Goal: Information Seeking & Learning: Learn about a topic

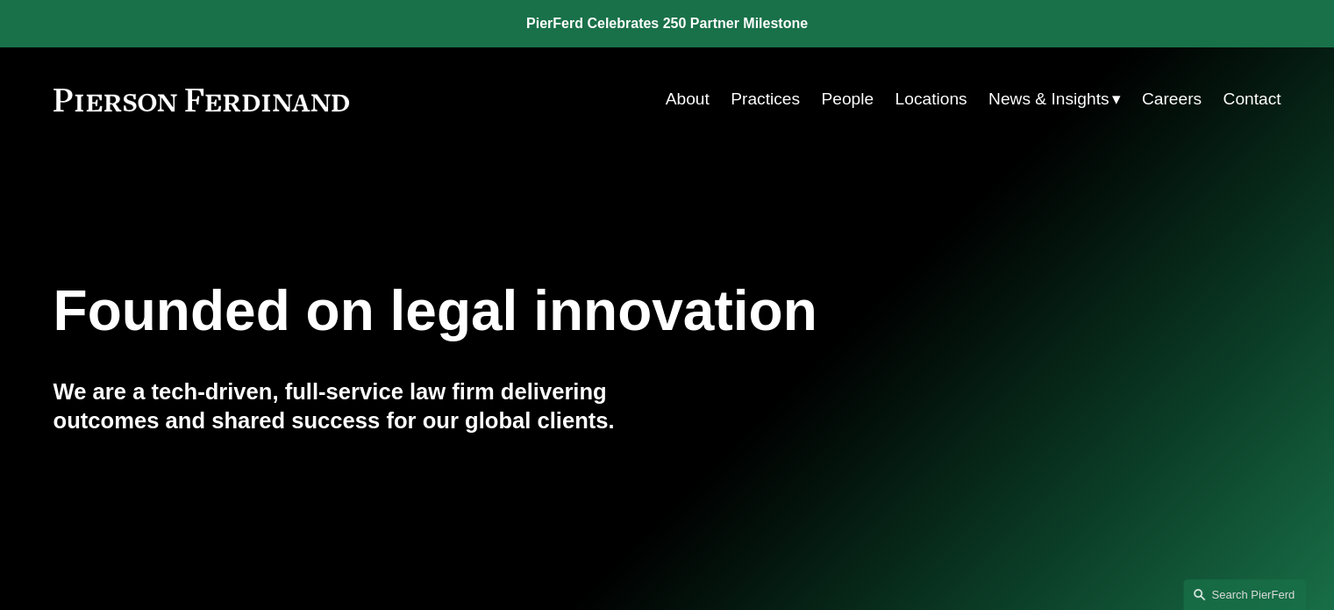
click at [821, 97] on link "People" at bounding box center [847, 98] width 53 height 33
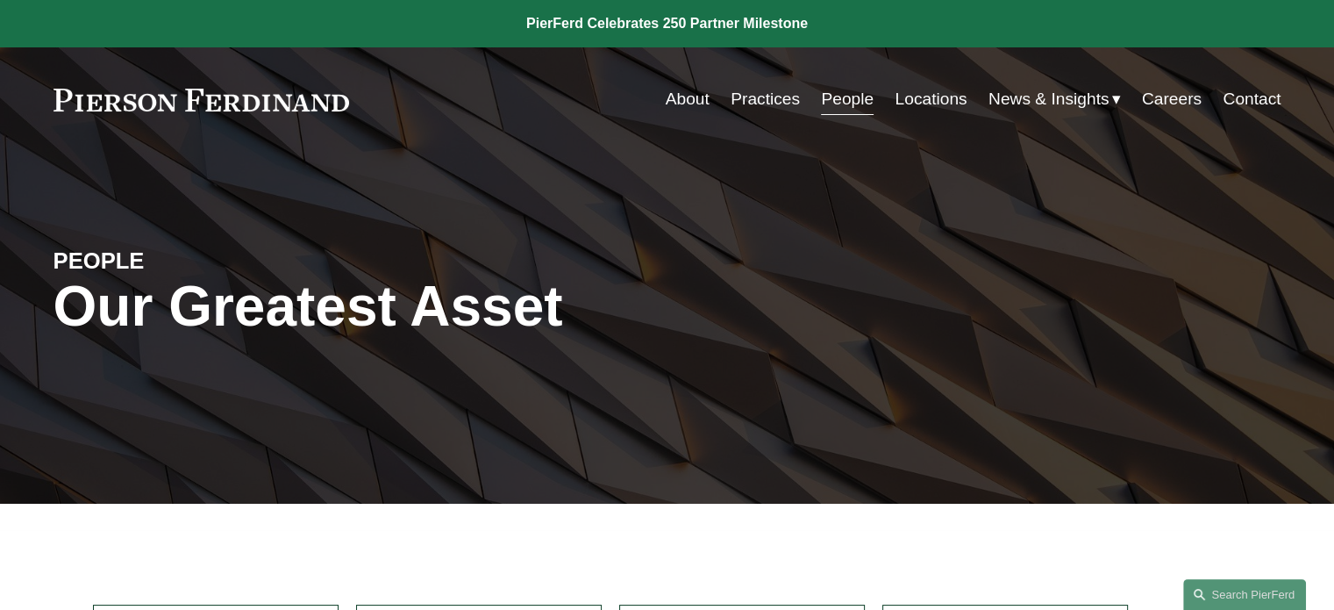
click at [895, 99] on link "Locations" at bounding box center [931, 98] width 72 height 33
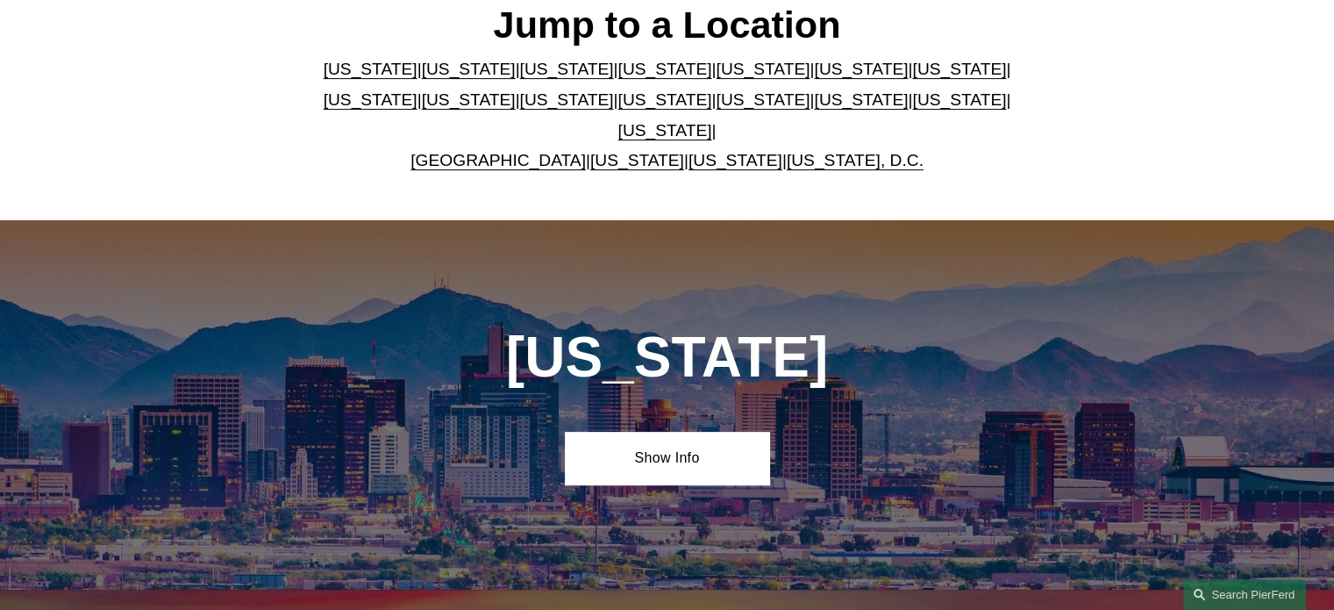
scroll to position [614, 0]
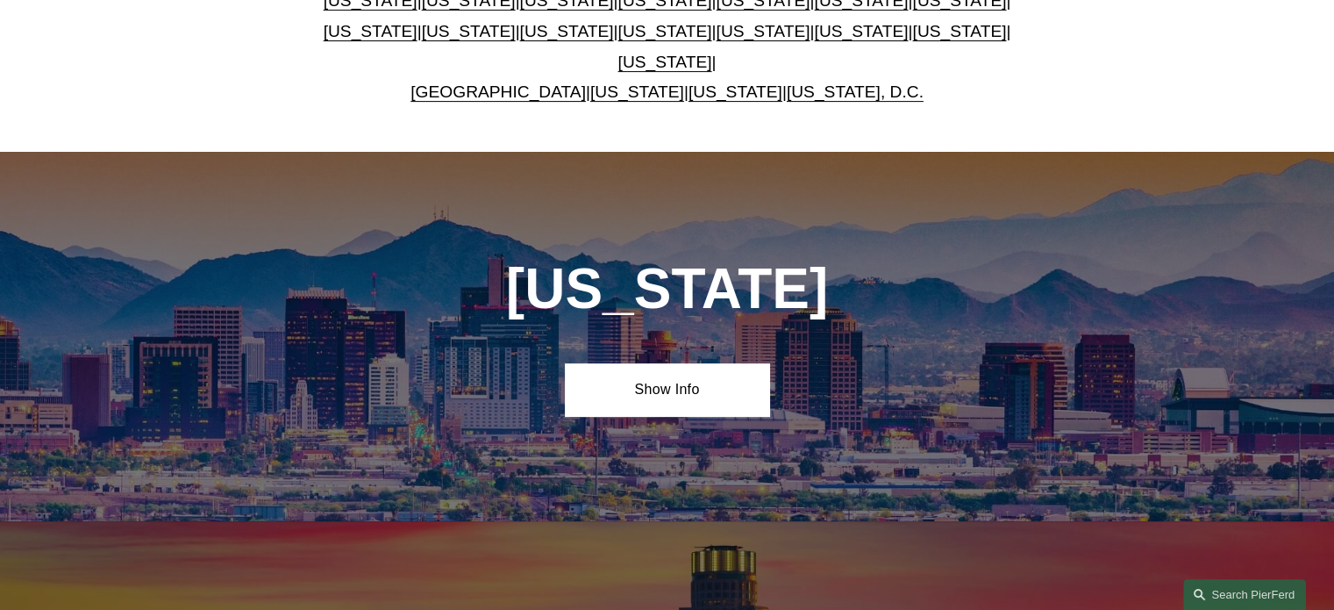
click at [422, 6] on link "[US_STATE]" at bounding box center [469, 0] width 94 height 18
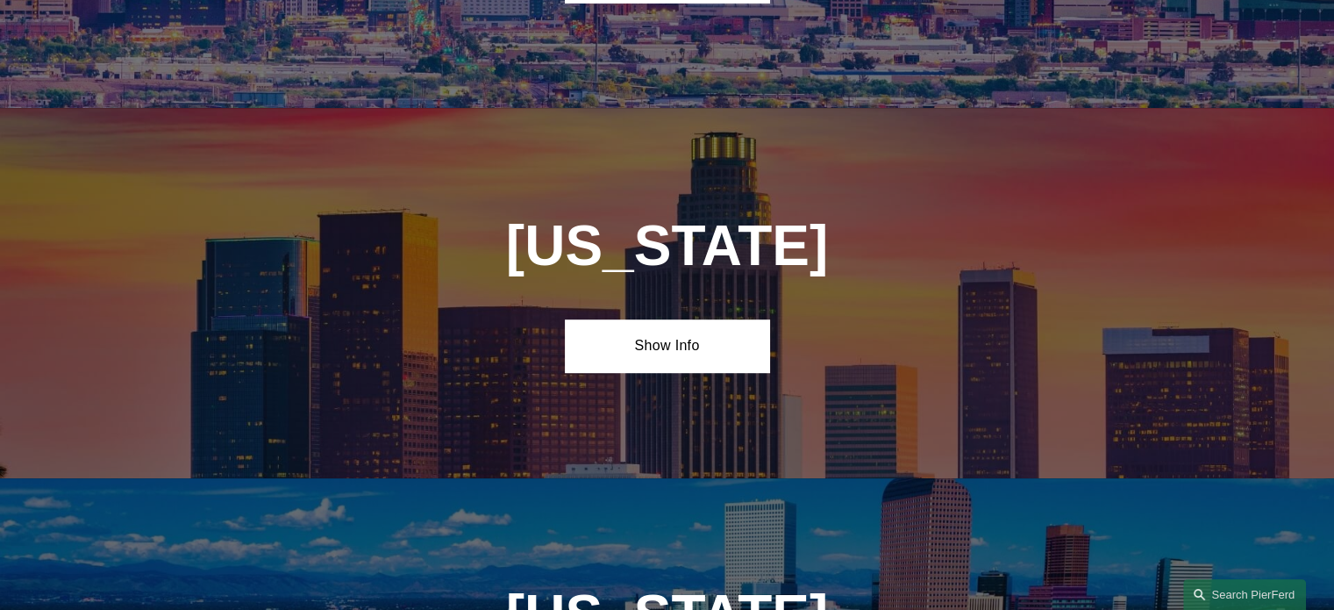
scroll to position [1121, 0]
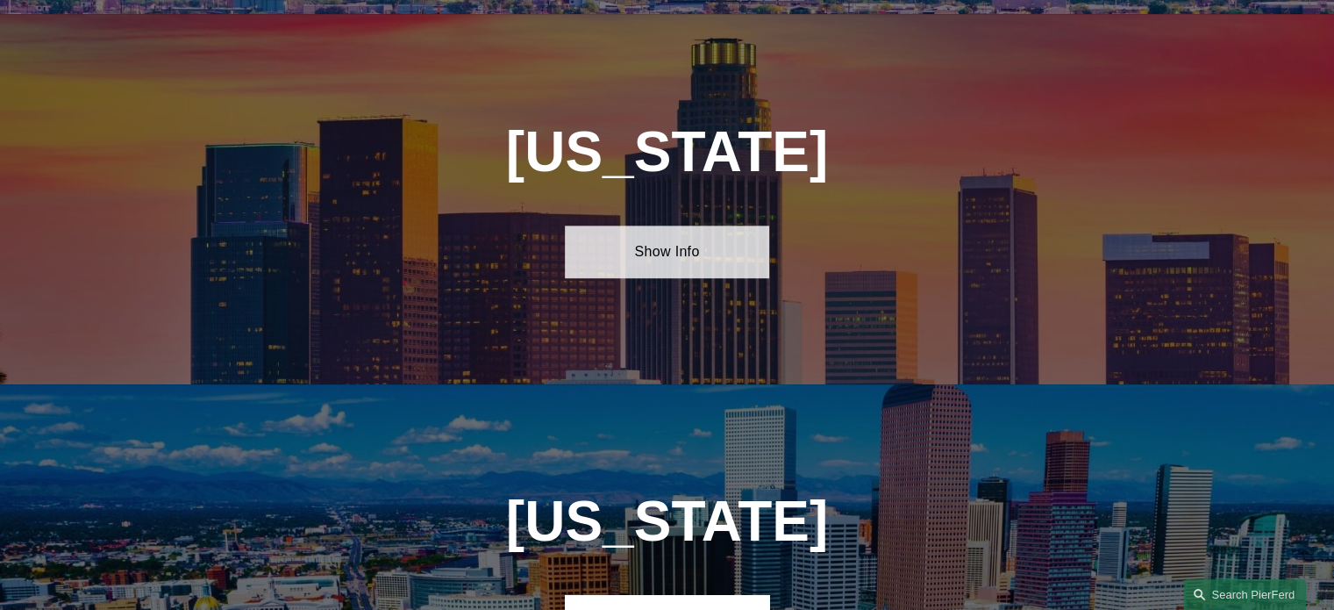
click at [652, 241] on link "Show Info" at bounding box center [667, 251] width 204 height 53
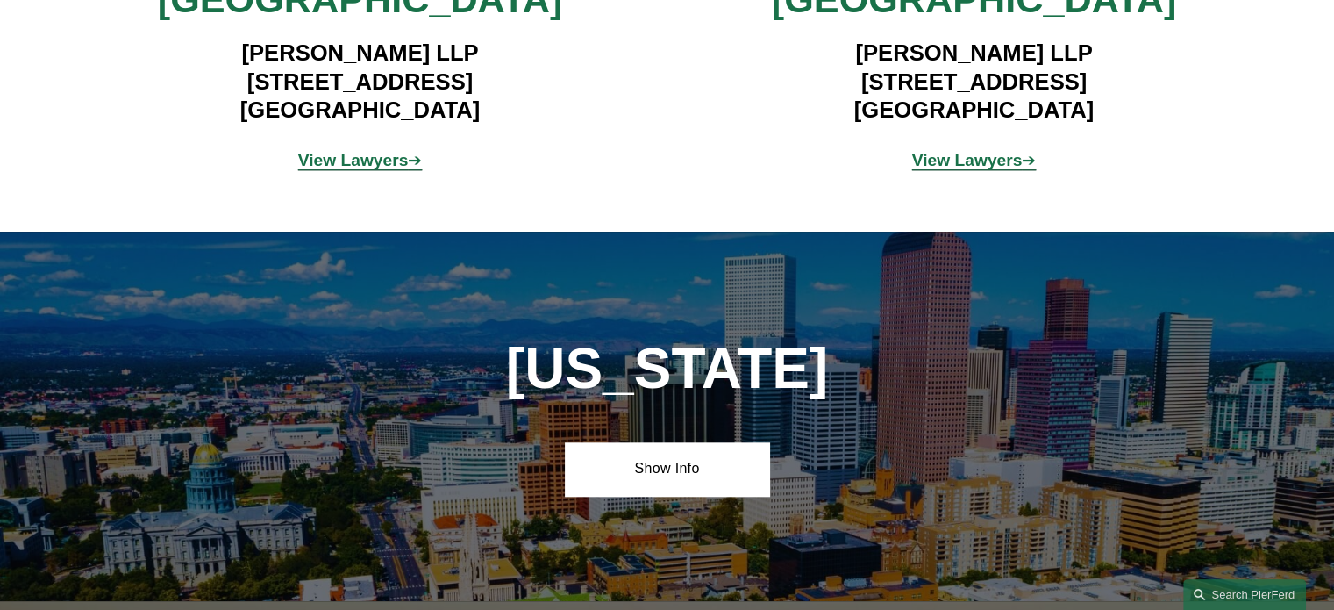
scroll to position [1384, 0]
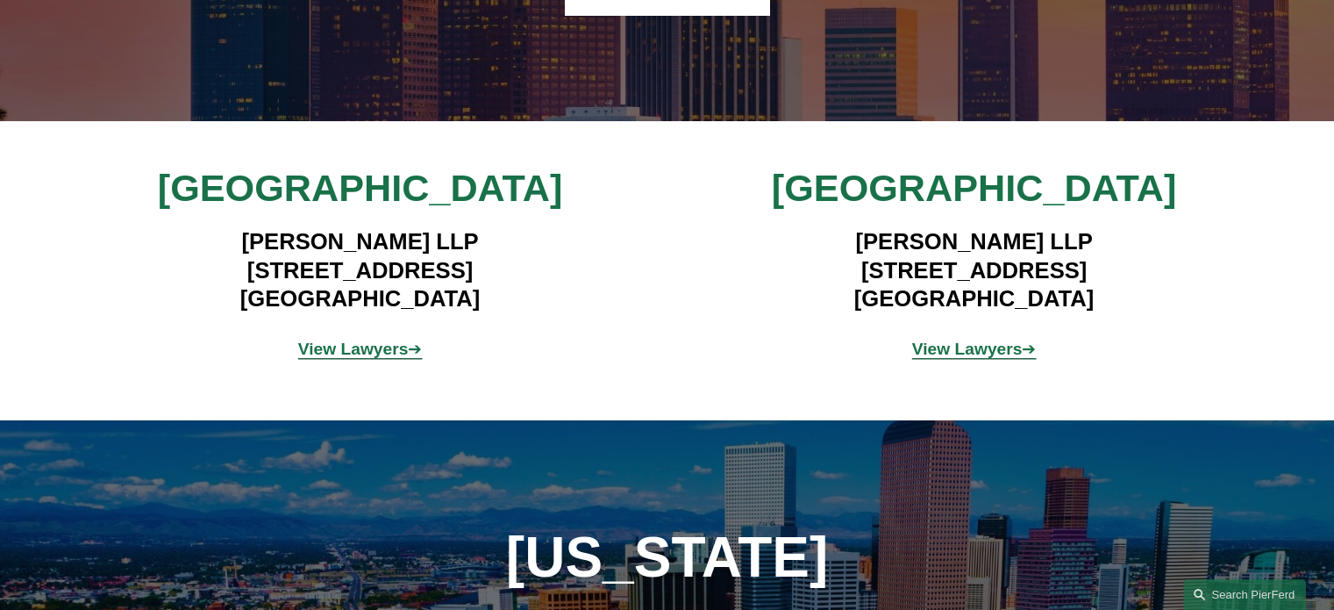
click at [958, 339] on strong "View Lawyers" at bounding box center [967, 348] width 111 height 18
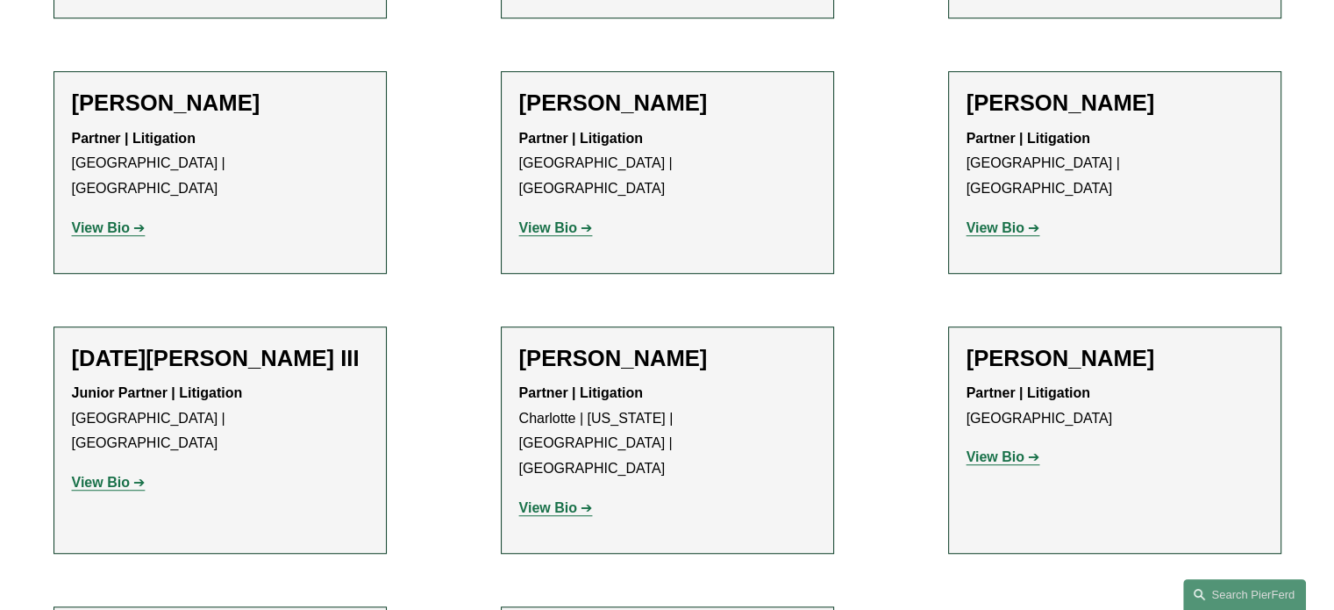
scroll to position [1315, 0]
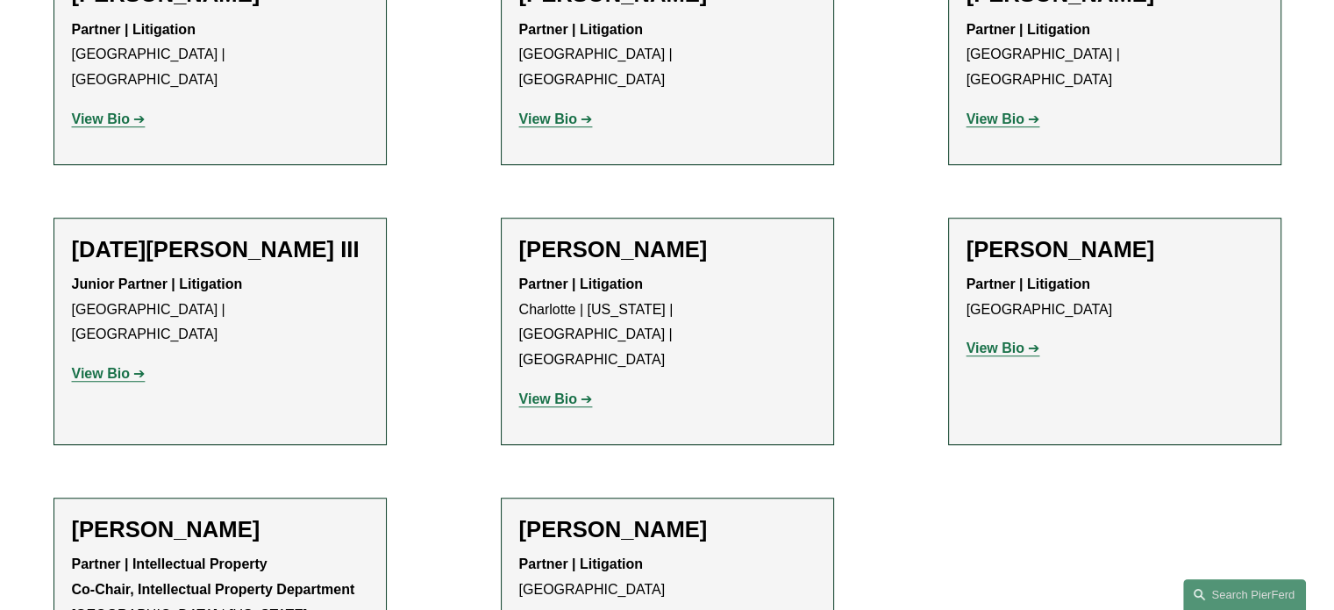
click at [1000, 340] on strong "View Bio" at bounding box center [995, 347] width 58 height 15
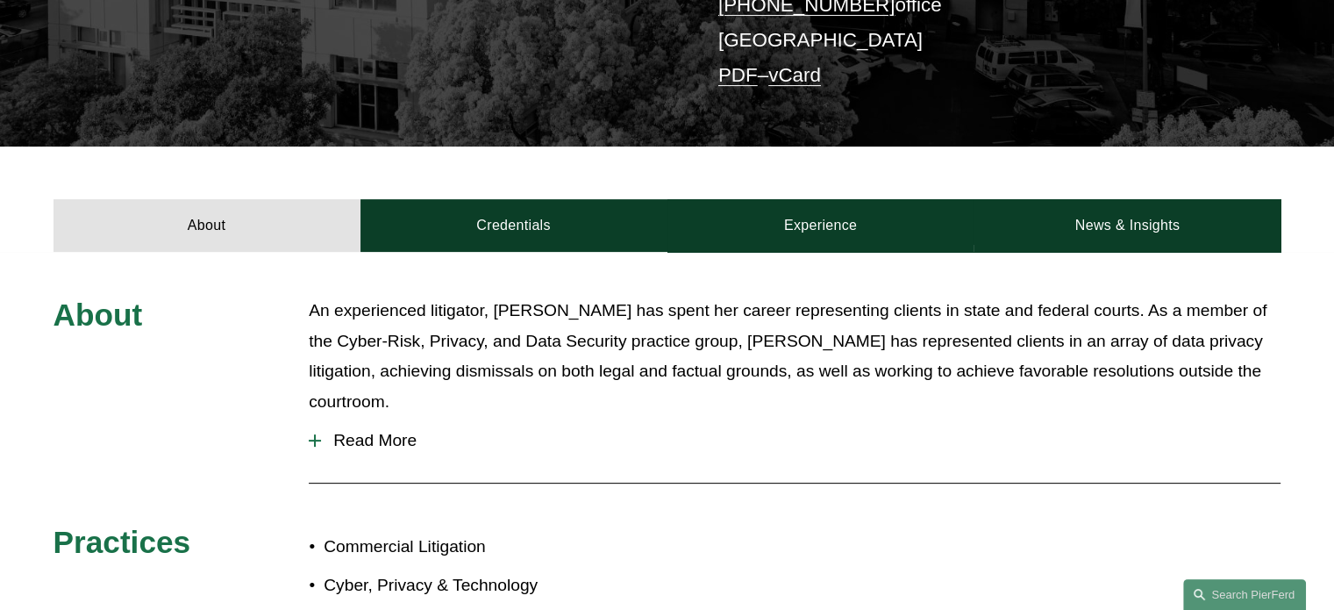
scroll to position [526, 0]
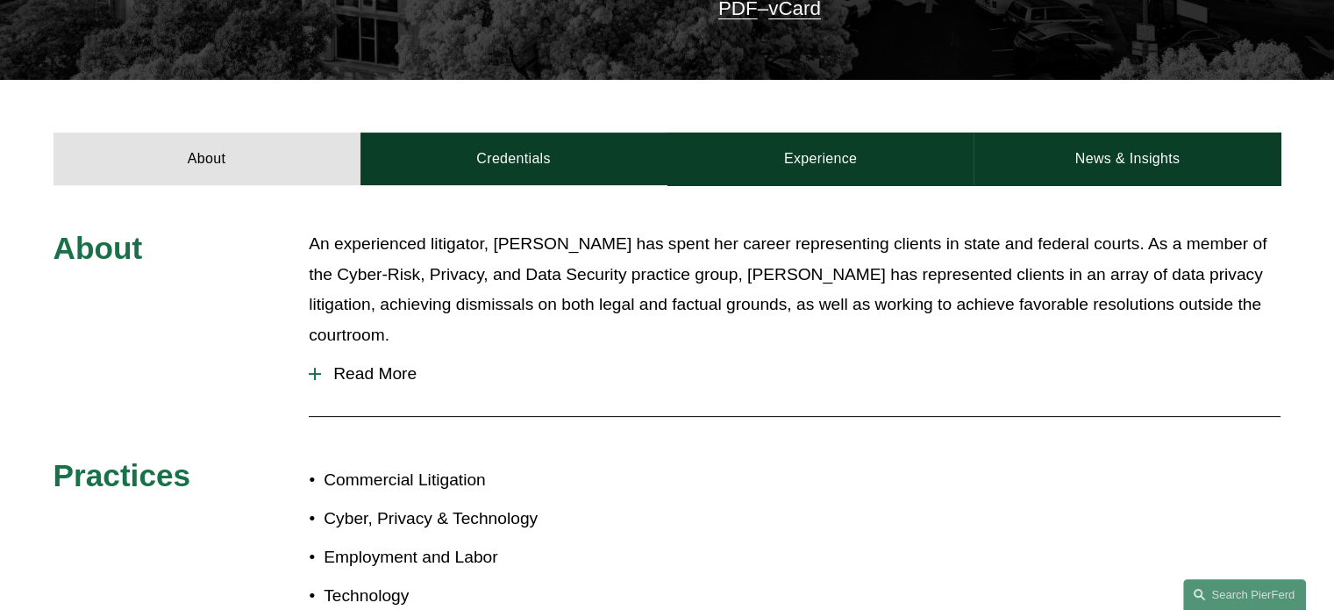
click at [320, 373] on div at bounding box center [315, 374] width 12 height 2
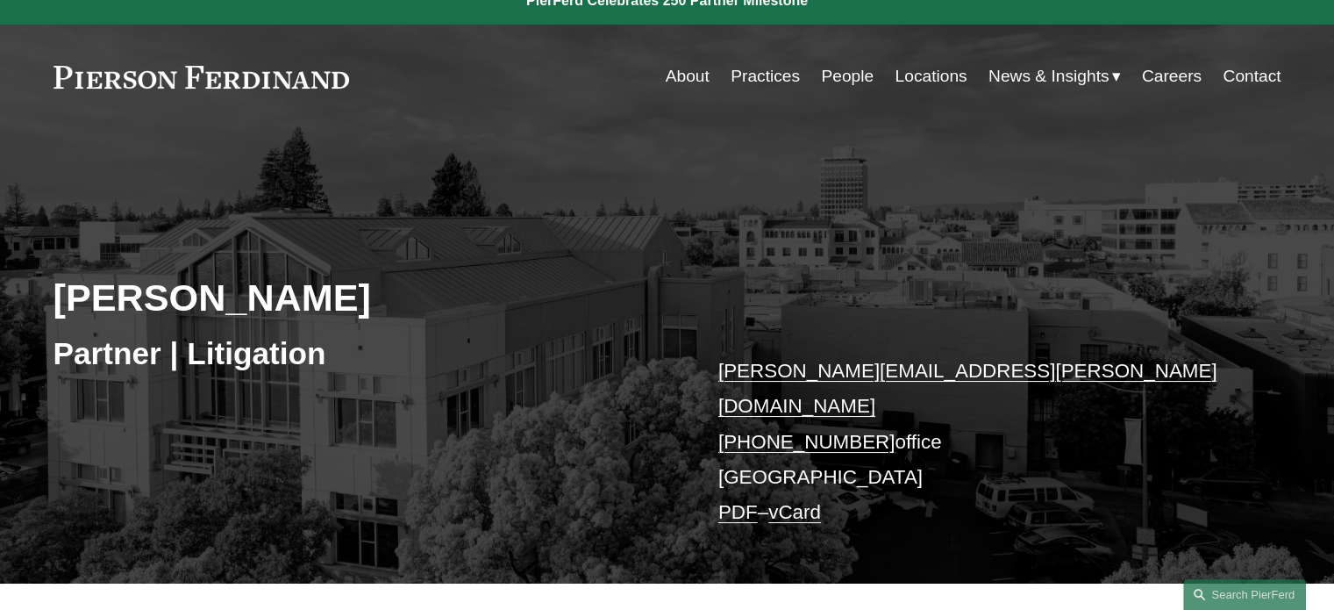
scroll to position [0, 0]
